Goal: Transaction & Acquisition: Purchase product/service

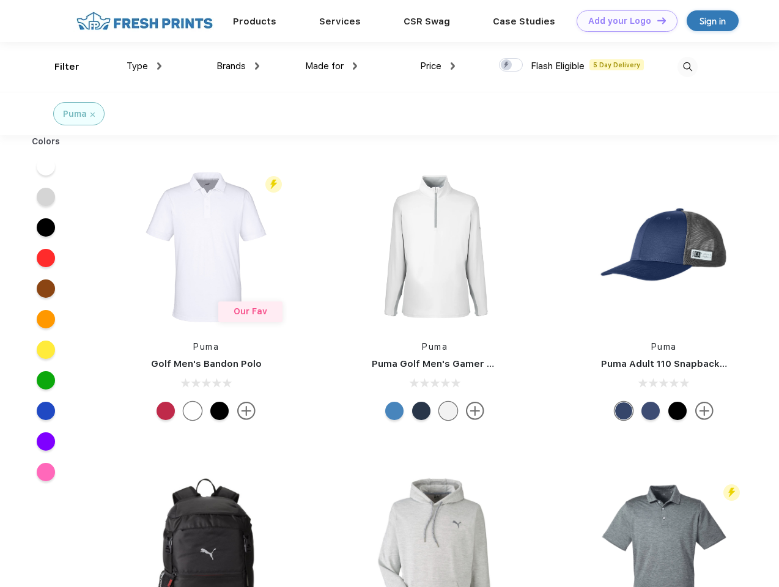
scroll to position [1, 0]
click at [623, 21] on link "Add your Logo Design Tool" at bounding box center [627, 20] width 101 height 21
click at [0, 0] on div "Design Tool" at bounding box center [0, 0] width 0 height 0
click at [656, 20] on link "Add your Logo Design Tool" at bounding box center [627, 20] width 101 height 21
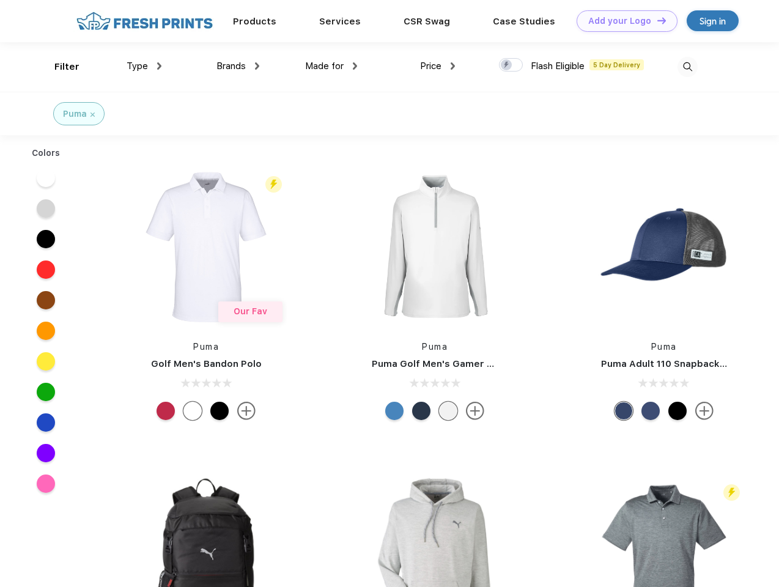
click at [59, 67] on div "Filter" at bounding box center [66, 67] width 25 height 14
click at [144, 66] on span "Type" at bounding box center [137, 66] width 21 height 11
click at [238, 66] on span "Brands" at bounding box center [231, 66] width 29 height 11
click at [332, 66] on span "Made for" at bounding box center [324, 66] width 39 height 11
click at [438, 66] on span "Price" at bounding box center [430, 66] width 21 height 11
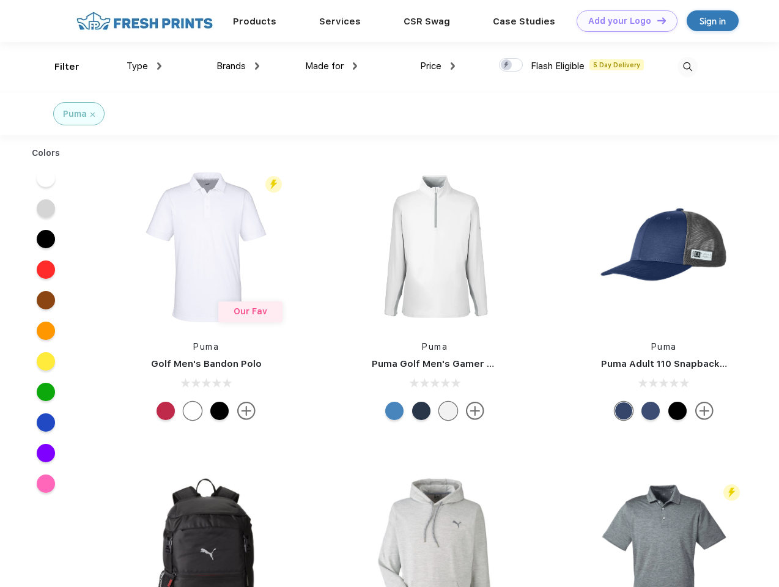
click at [511, 65] on div at bounding box center [511, 64] width 24 height 13
click at [507, 65] on input "checkbox" at bounding box center [503, 61] width 8 height 8
click at [688, 67] on img at bounding box center [688, 67] width 20 height 20
